Goal: Task Accomplishment & Management: Manage account settings

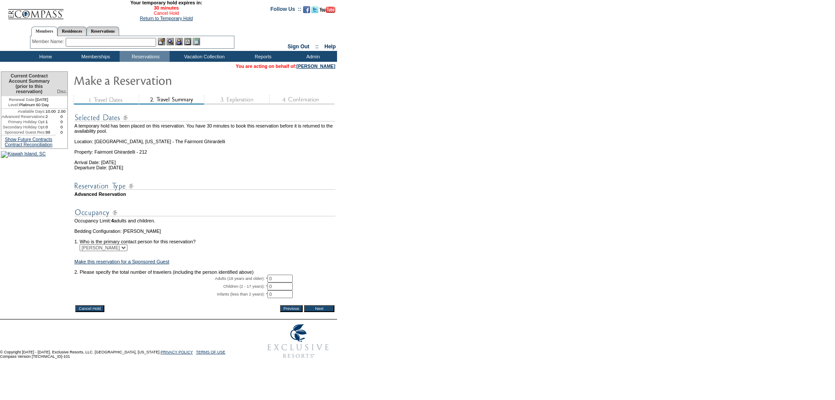
click at [162, 12] on link "Cancel Hold" at bounding box center [166, 12] width 25 height 5
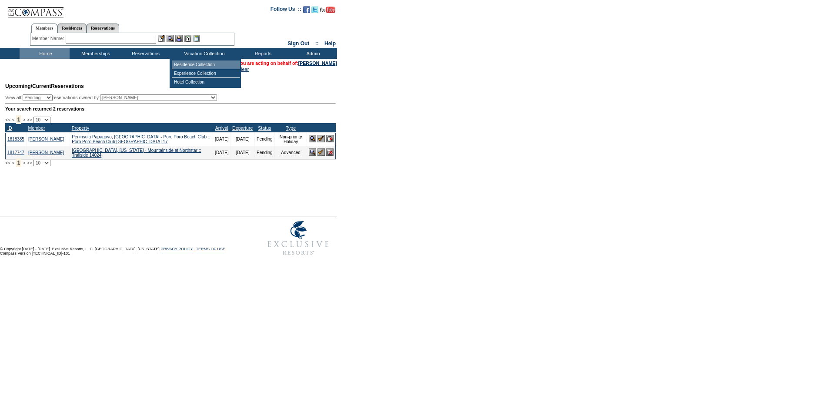
click at [190, 63] on td "Residence Collection" at bounding box center [206, 64] width 68 height 9
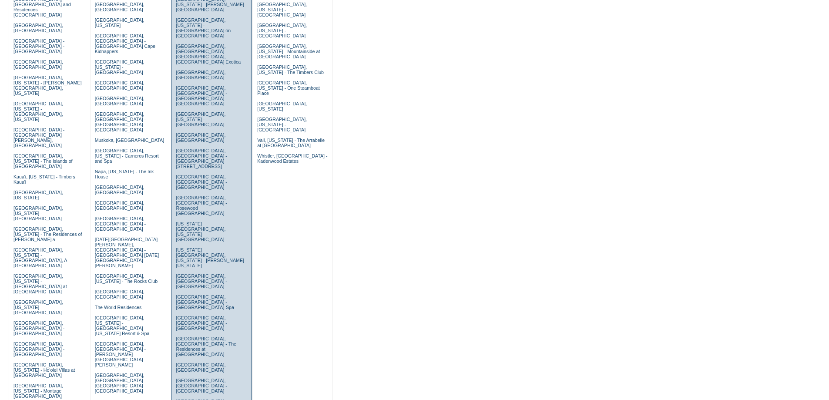
scroll to position [174, 0]
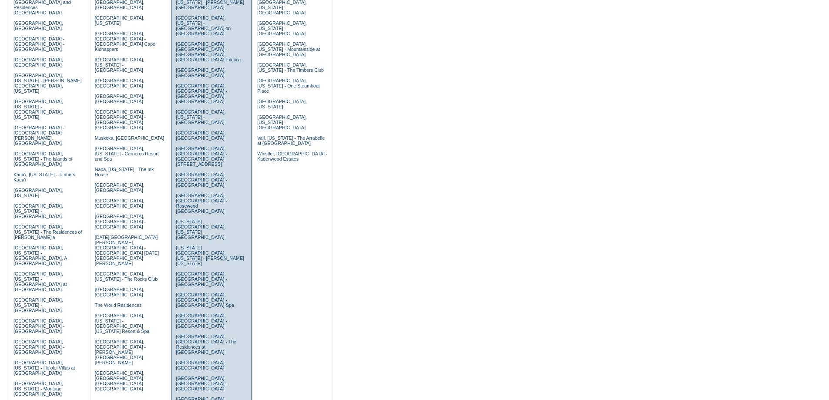
click at [185, 396] on link "[GEOGRAPHIC_DATA], [US_STATE] - The Fairmont Ghirardelli" at bounding box center [204, 404] width 57 height 16
